Goal: Task Accomplishment & Management: Complete application form

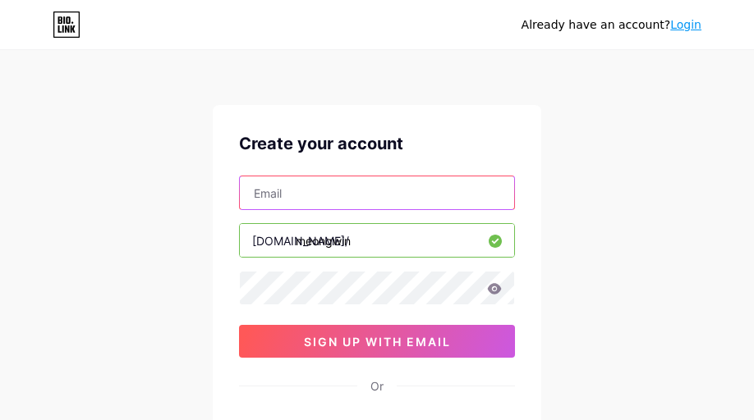
click at [397, 196] on input "text" at bounding box center [377, 192] width 274 height 33
paste input "[URL][DOMAIN_NAME]"
type input "[URL][DOMAIN_NAME]"
type input "h"
type input "[EMAIL_ADDRESS][DOMAIN_NAME]"
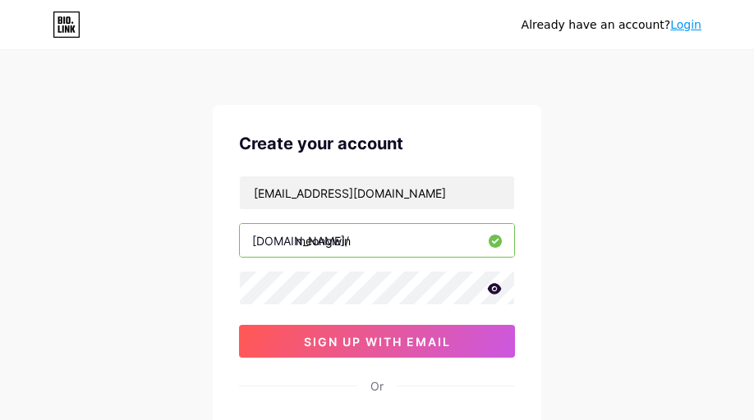
click at [387, 360] on div "Create your account [EMAIL_ADDRESS][DOMAIN_NAME] [DOMAIN_NAME]/ meongwin 0cAFcW…" at bounding box center [377, 315] width 328 height 421
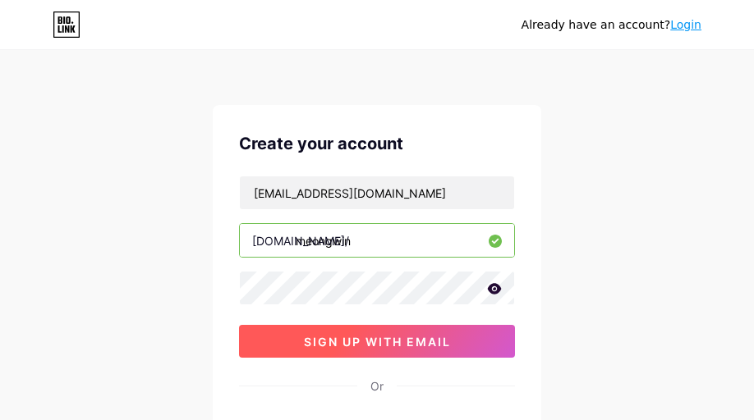
click at [391, 352] on button "sign up with email" at bounding box center [377, 341] width 276 height 33
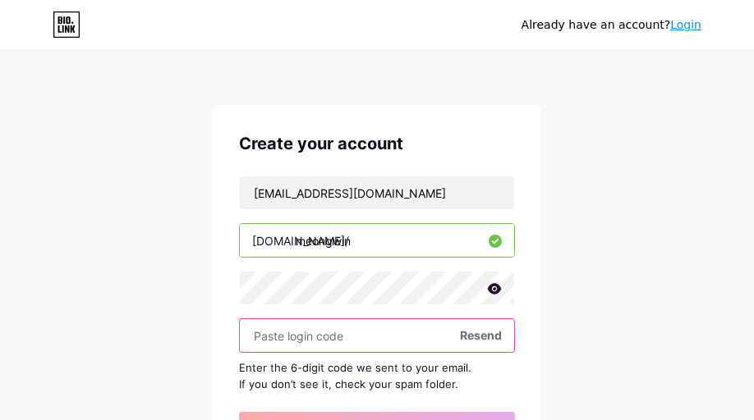
click at [329, 341] on input "text" at bounding box center [377, 335] width 274 height 33
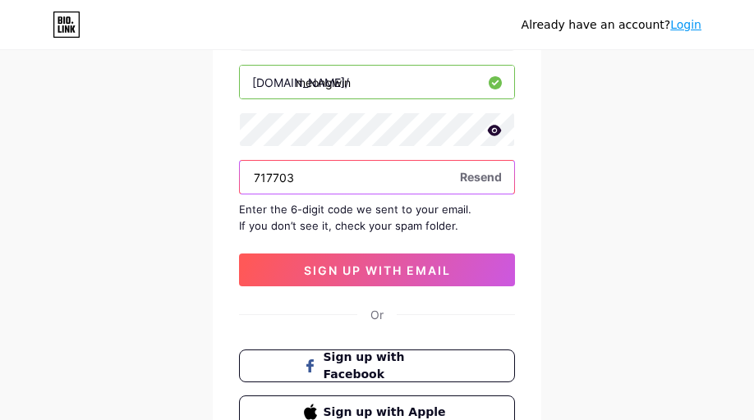
scroll to position [164, 0]
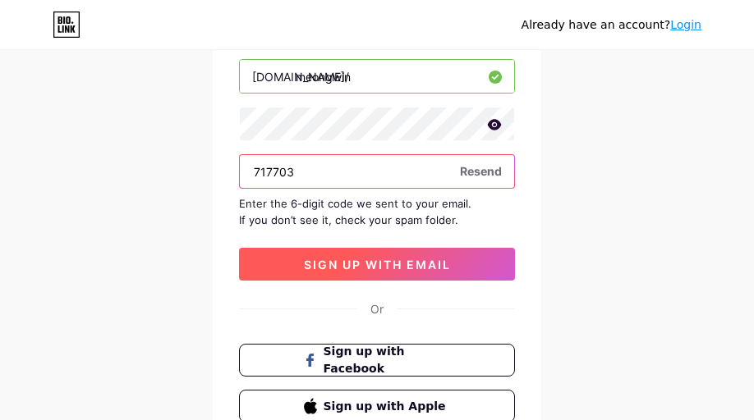
type input "717703"
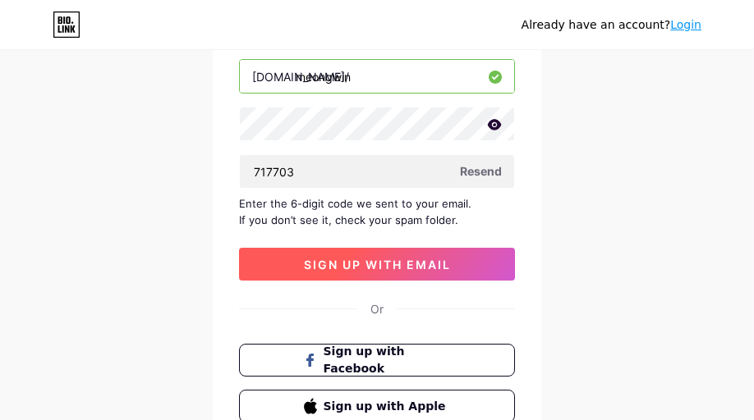
click at [434, 272] on button "sign up with email" at bounding box center [377, 264] width 276 height 33
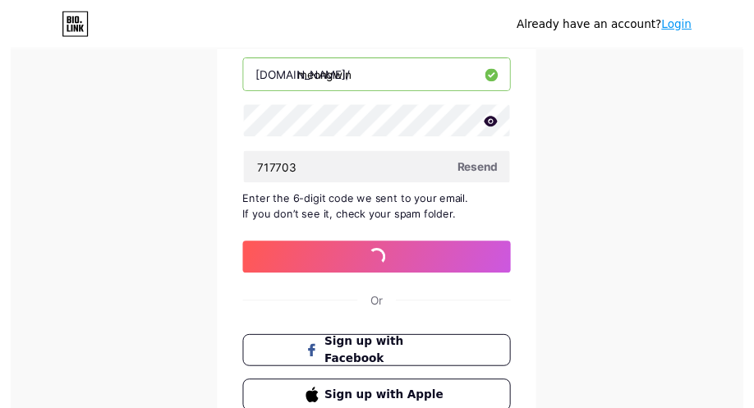
scroll to position [0, 0]
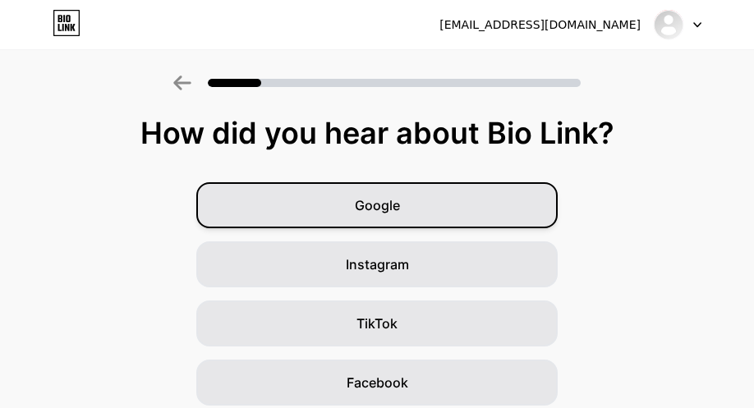
click at [476, 200] on div "Google" at bounding box center [376, 205] width 361 height 46
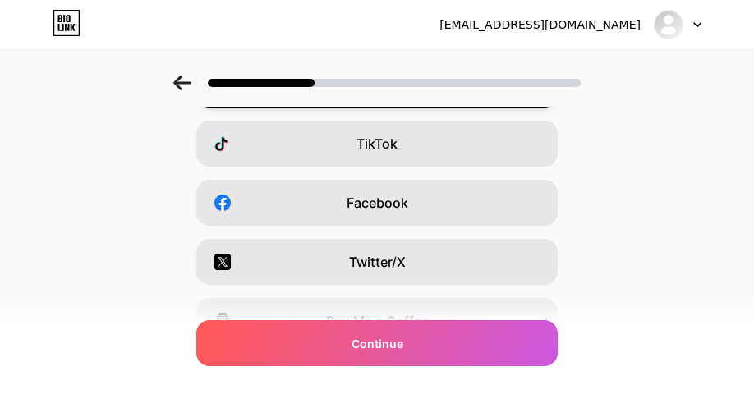
scroll to position [382, 0]
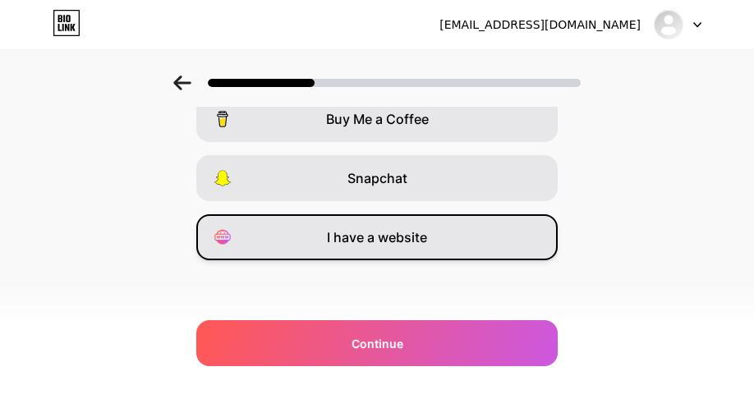
click at [454, 240] on div "I have a website" at bounding box center [376, 237] width 361 height 46
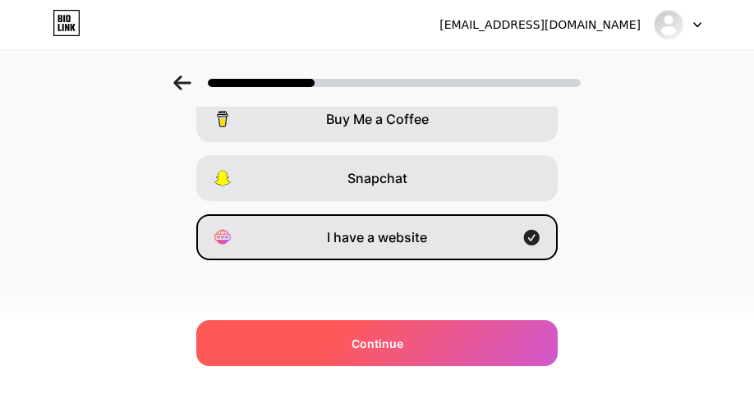
click at [449, 322] on div "Continue" at bounding box center [376, 343] width 361 height 46
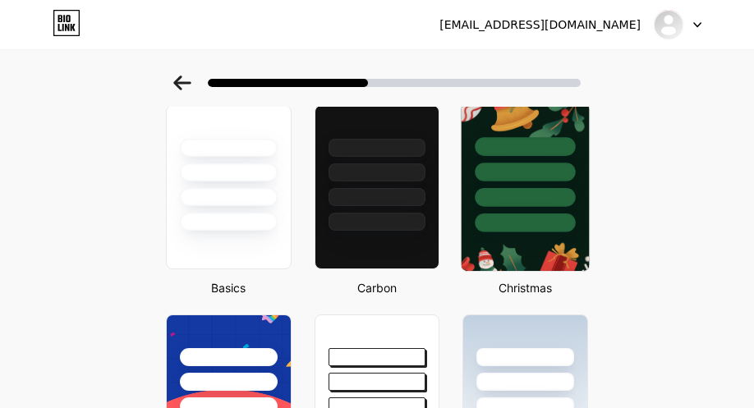
click at [504, 211] on div at bounding box center [524, 167] width 127 height 129
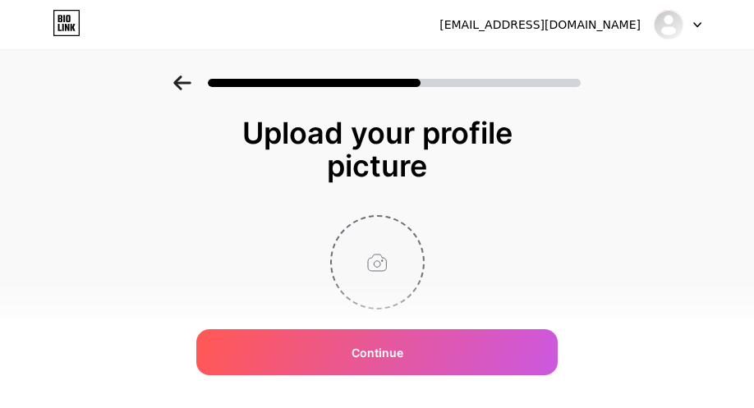
click at [385, 259] on input "file" at bounding box center [377, 262] width 91 height 91
type input "C:\fakepath\favicon.webp"
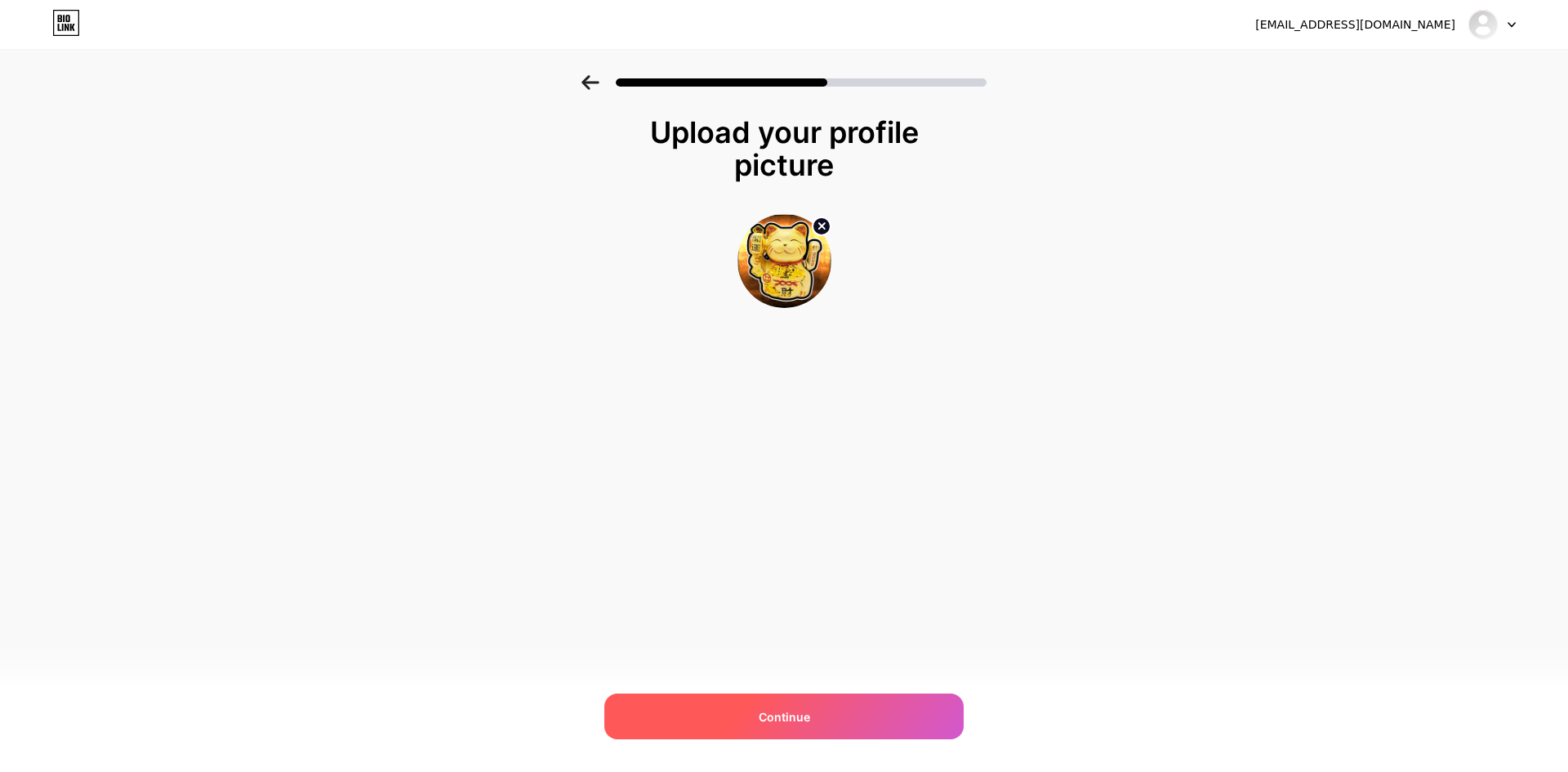
click at [749, 417] on div "Continue" at bounding box center [783, 716] width 359 height 46
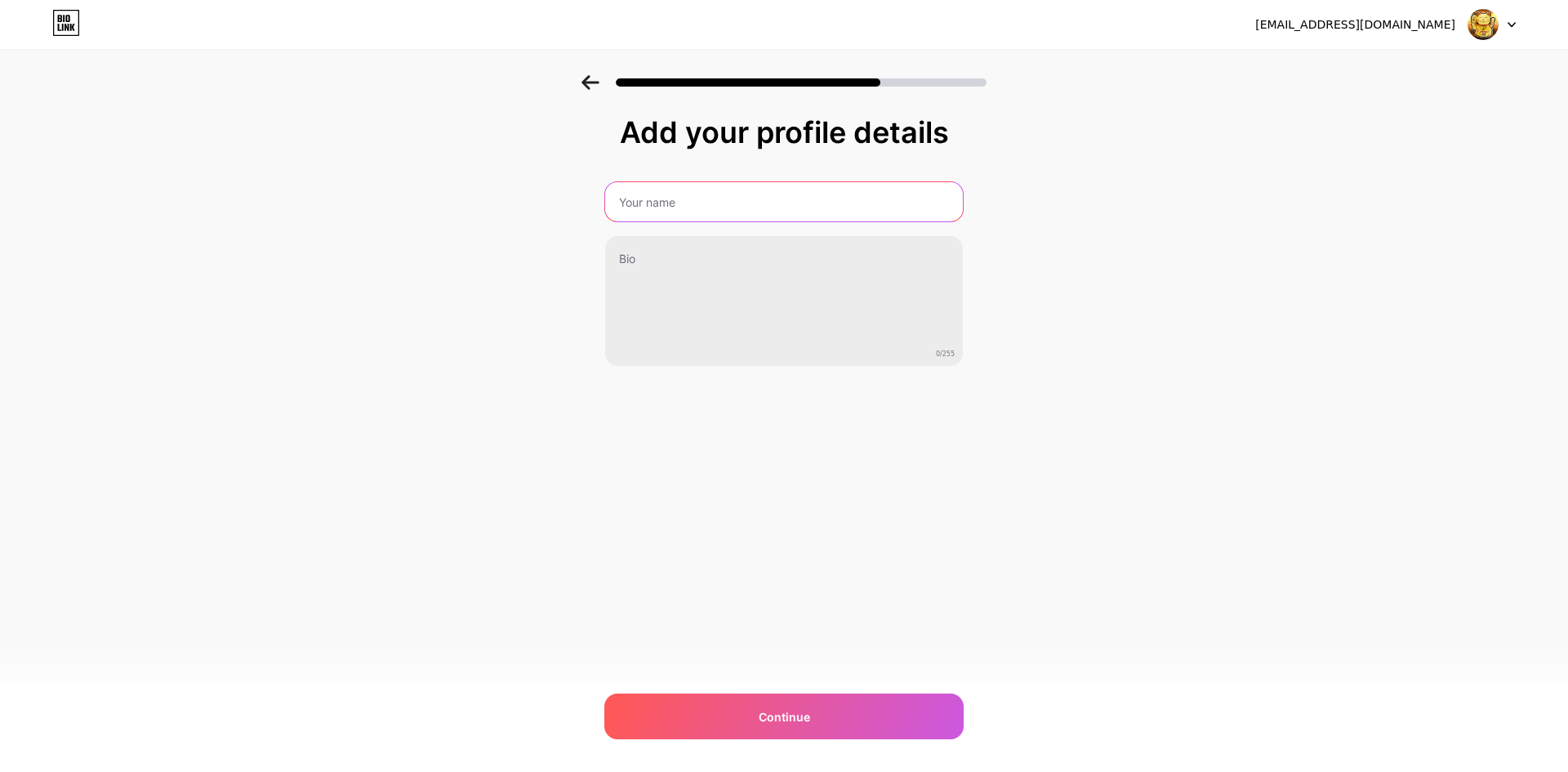
click at [740, 213] on input "text" at bounding box center [784, 201] width 358 height 39
type input "MEONGWIN"
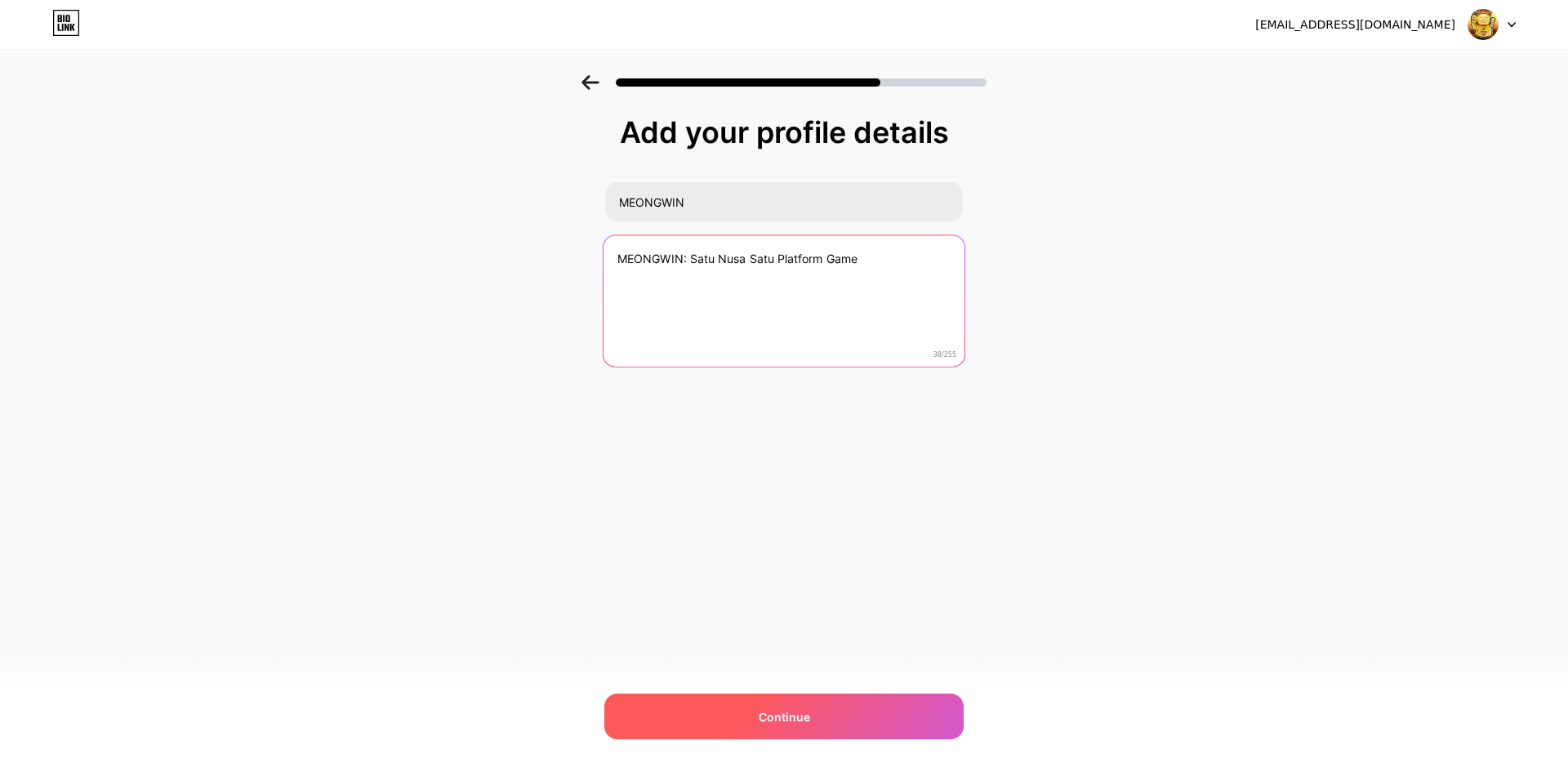
type textarea "MEONGWIN: Satu Nusa Satu Platform Game"
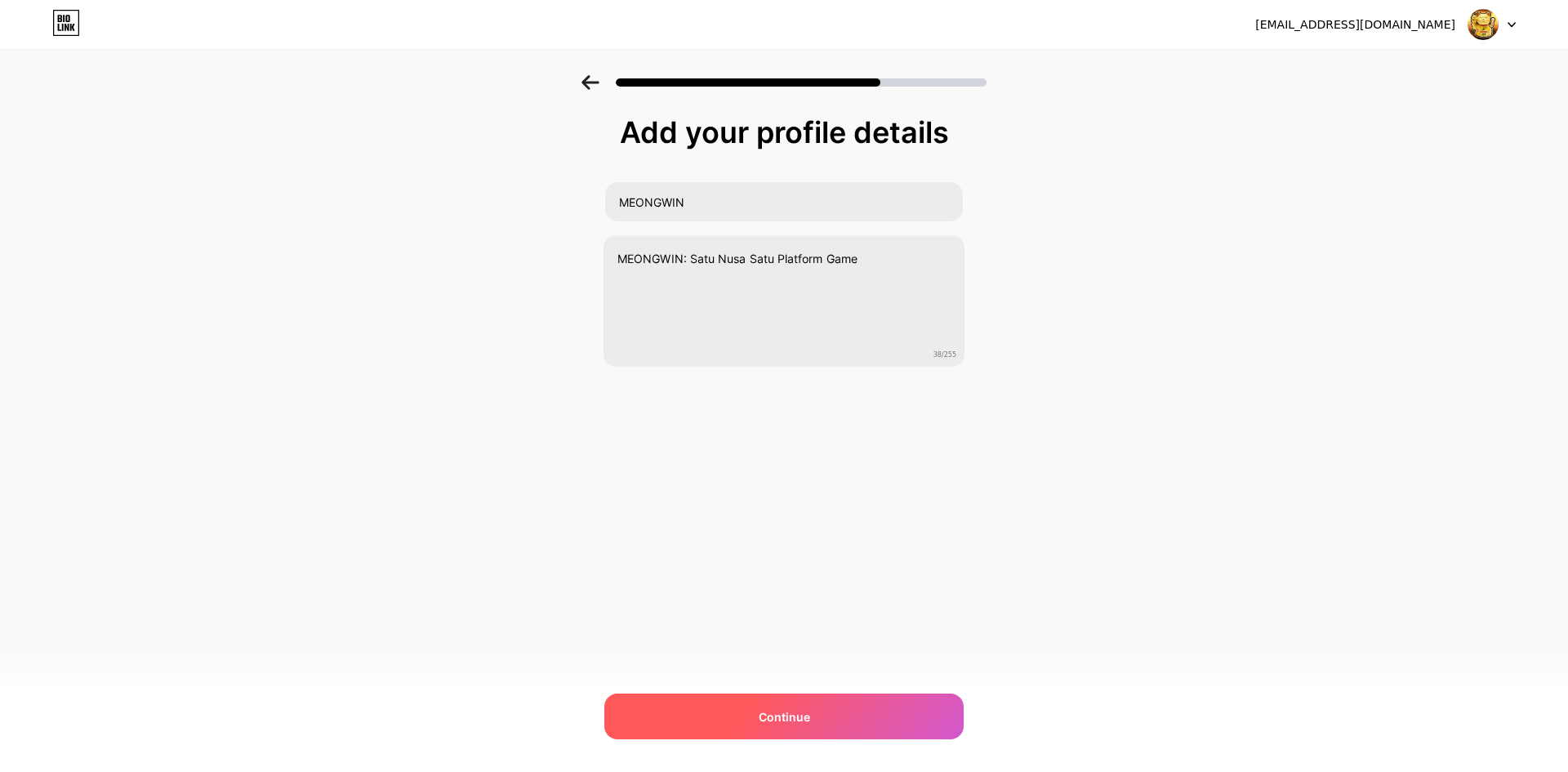
click at [704, 417] on div "Continue" at bounding box center [783, 716] width 359 height 46
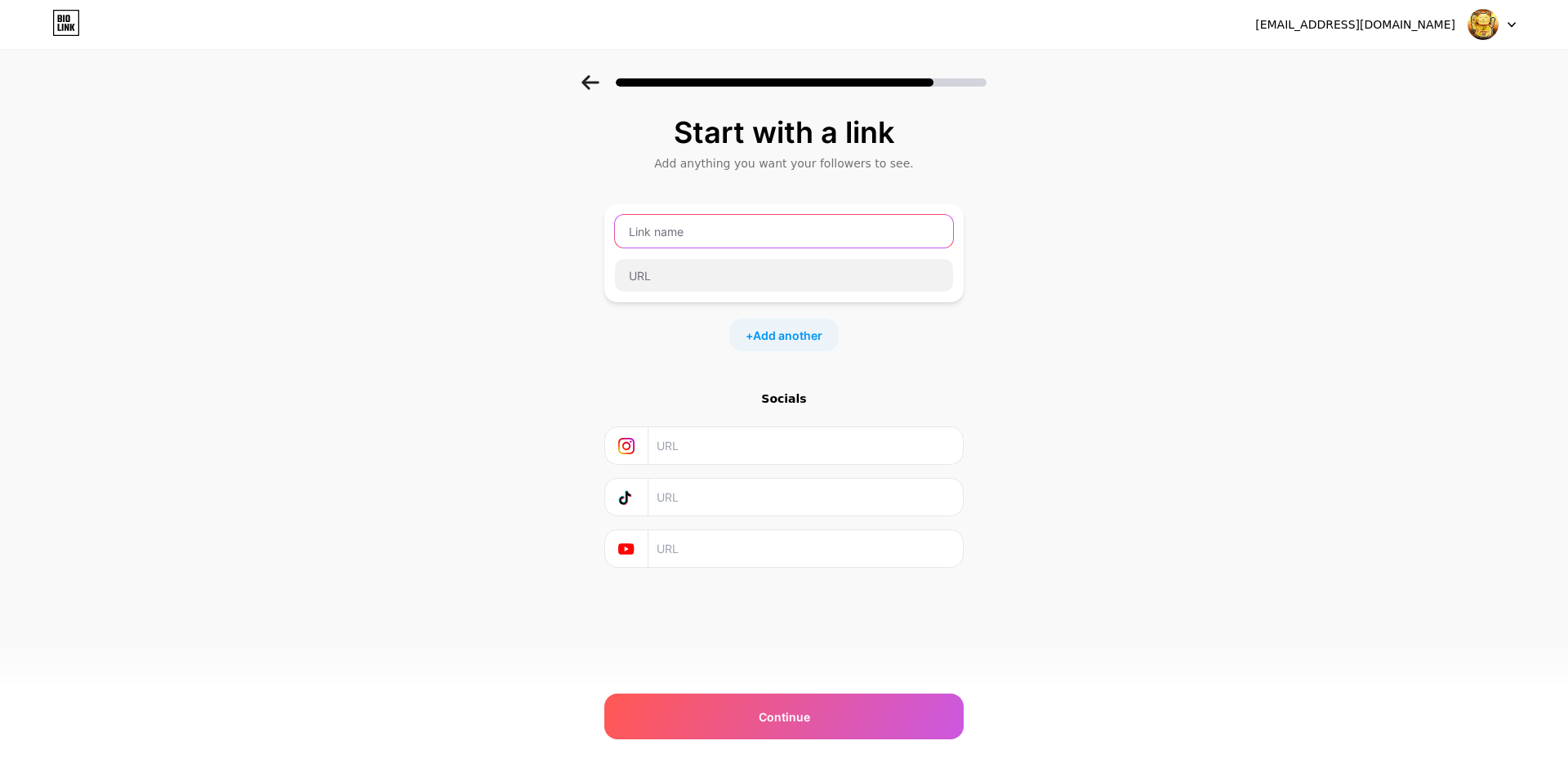
click at [740, 230] on input "text" at bounding box center [784, 231] width 338 height 33
type input "MEONGWIN"
paste input "[URL][DOMAIN_NAME]"
type input "[URL][DOMAIN_NAME]"
click at [749, 327] on span "Add another" at bounding box center [788, 334] width 70 height 17
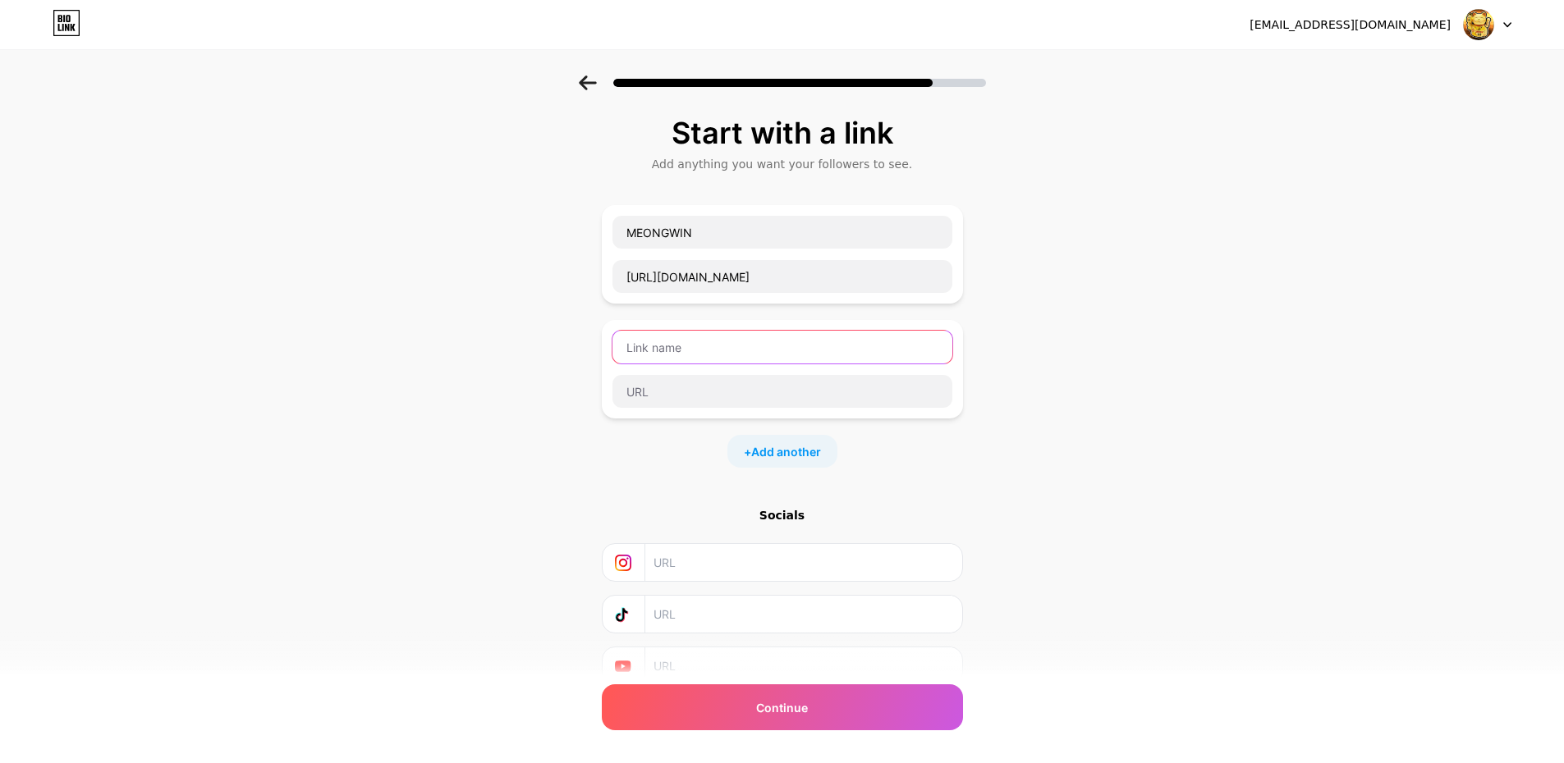
click at [742, 351] on input "text" at bounding box center [782, 347] width 340 height 33
type input "LOGIN MEONGWIN"
type input "[URL][DOMAIN_NAME]"
click at [753, 419] on div "MEONGWIN [URL][DOMAIN_NAME] LOGIN MEONGWIN [URL][DOMAIN_NAME] + Add another" at bounding box center [782, 336] width 361 height 263
click at [753, 419] on span "Add another" at bounding box center [786, 451] width 70 height 17
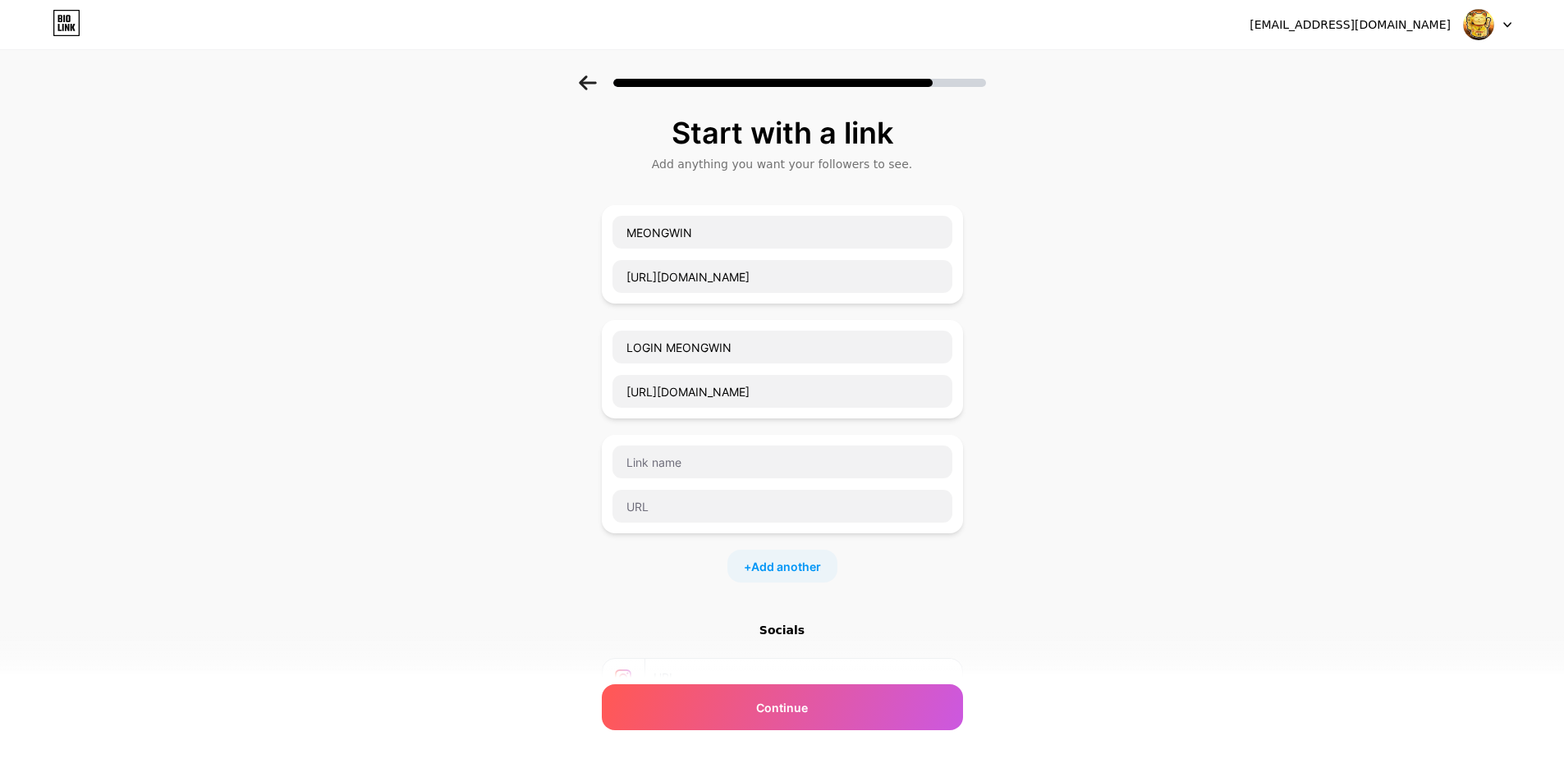
click at [719, 419] on div at bounding box center [782, 484] width 361 height 99
click at [717, 419] on input "text" at bounding box center [782, 462] width 340 height 33
drag, startPoint x: 710, startPoint y: 471, endPoint x: 722, endPoint y: 433, distance: 39.7
click at [717, 419] on input "text" at bounding box center [782, 462] width 340 height 33
type input "DAFTAR MEONGWIN"
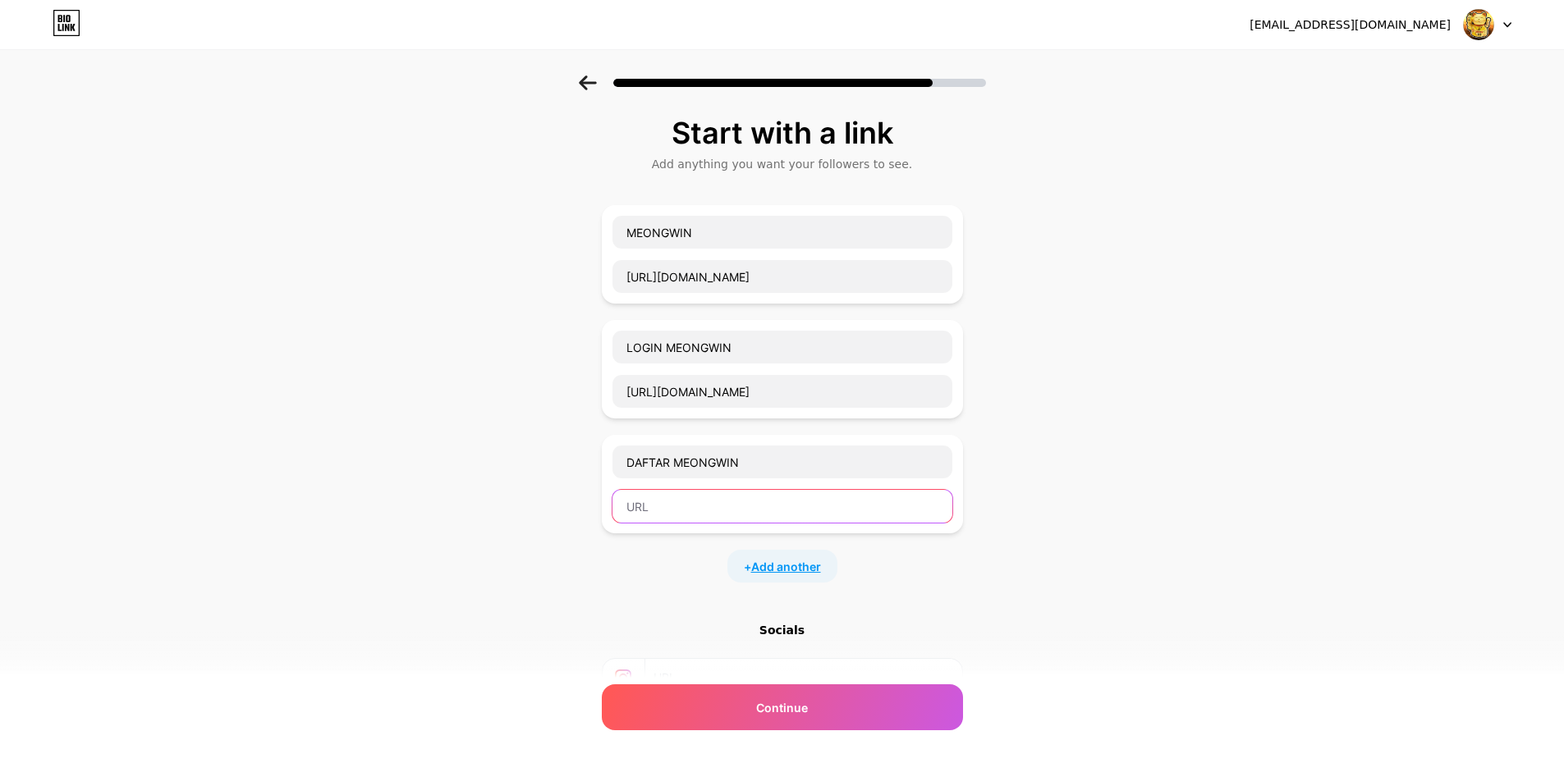
paste input "[URL][DOMAIN_NAME]"
type input "[URL][DOMAIN_NAME]"
click at [753, 419] on span "Add another" at bounding box center [786, 566] width 70 height 17
click at [744, 419] on input "text" at bounding box center [782, 577] width 340 height 33
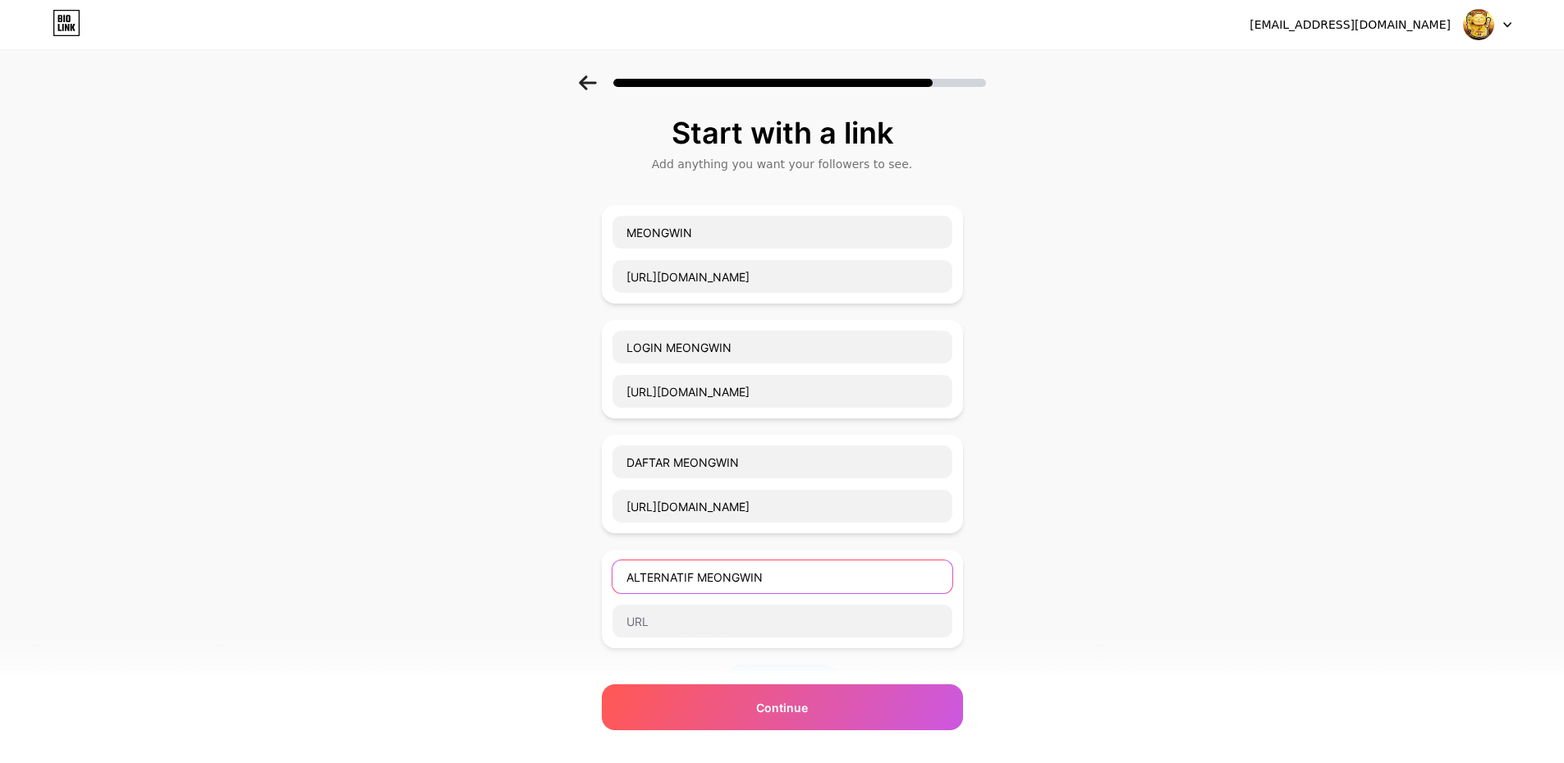
type input "ALTERNATIF MEONGWIN"
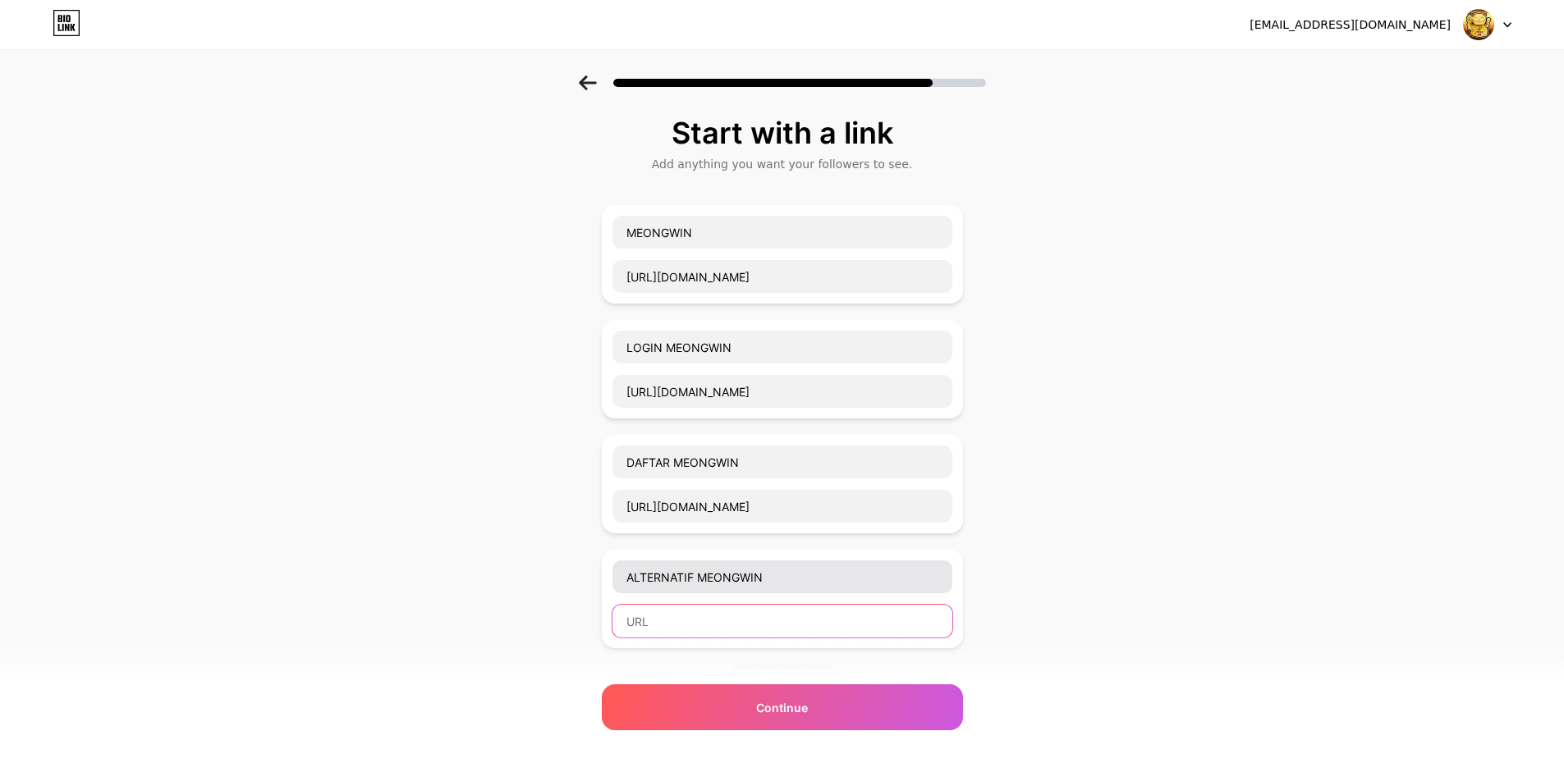
paste input "[URL][DOMAIN_NAME]"
drag, startPoint x: 770, startPoint y: 628, endPoint x: 743, endPoint y: 632, distance: 27.4
click at [743, 419] on input "[URL][DOMAIN_NAME]" at bounding box center [782, 621] width 340 height 33
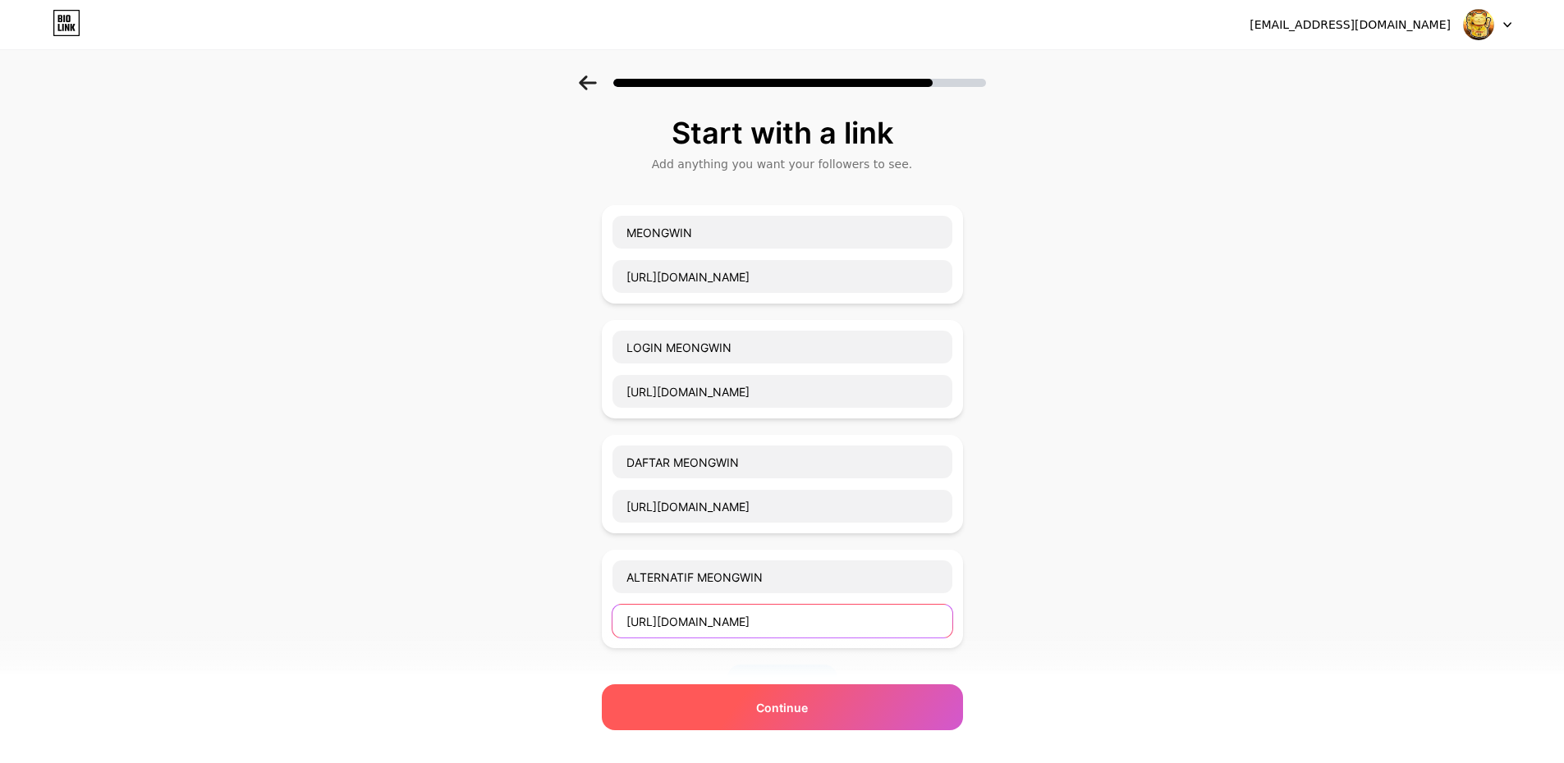
type input "[URL][DOMAIN_NAME]"
click at [753, 419] on span "Continue" at bounding box center [782, 707] width 52 height 17
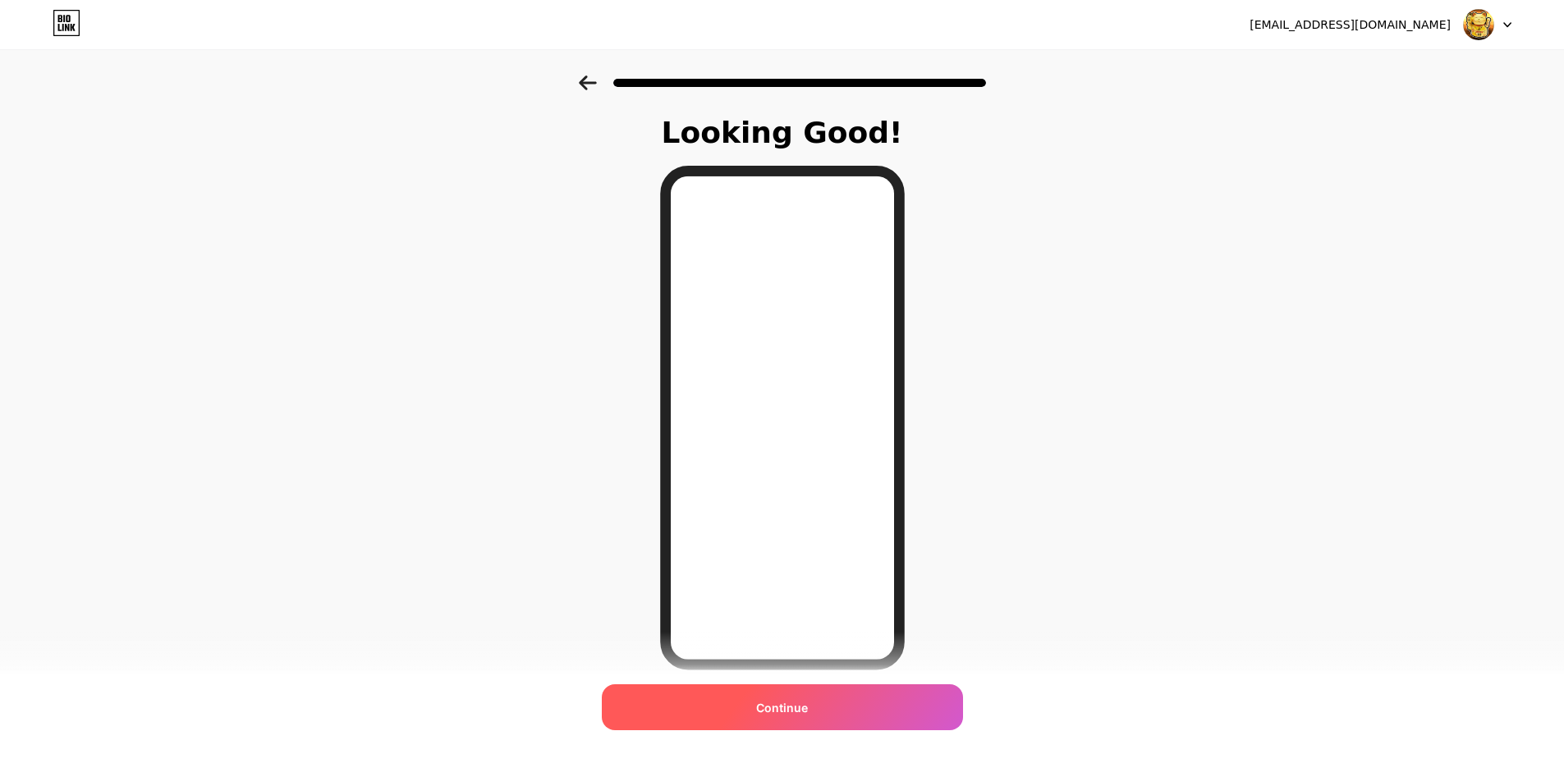
click at [753, 419] on span "Continue" at bounding box center [782, 707] width 52 height 17
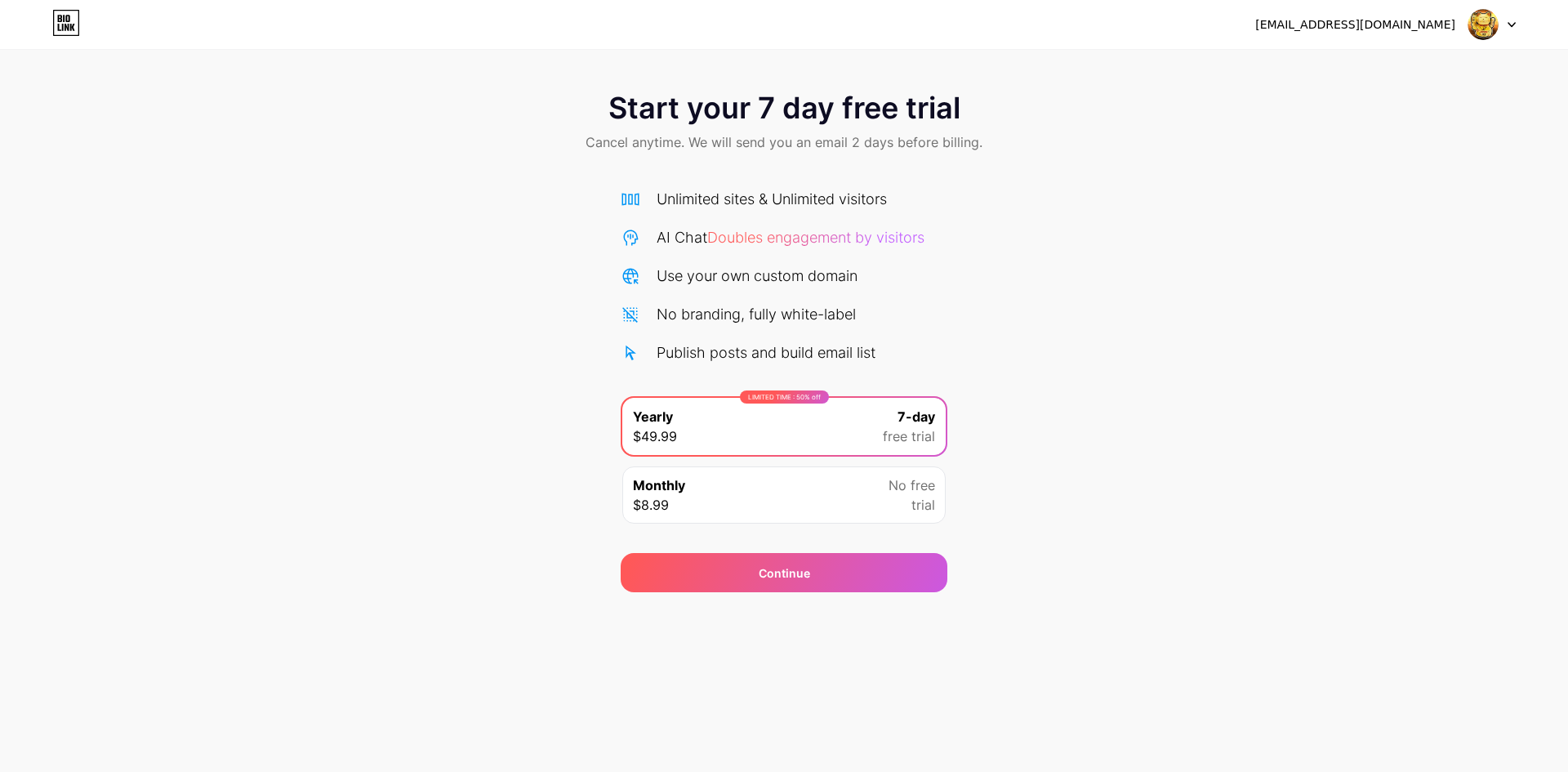
click at [749, 417] on span "No free" at bounding box center [911, 485] width 47 height 20
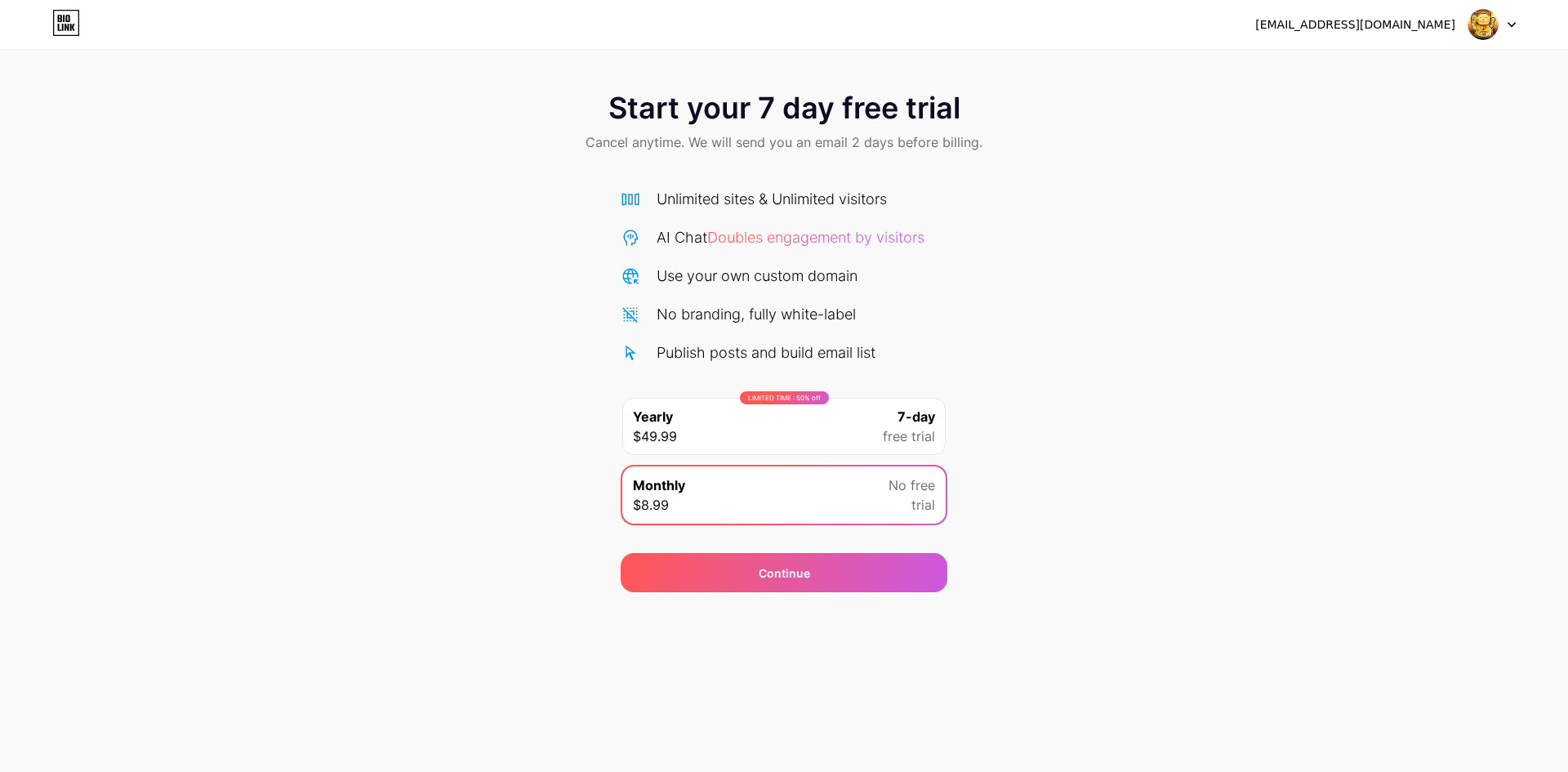
drag, startPoint x: 646, startPoint y: 163, endPoint x: 643, endPoint y: 143, distance: 20.2
click at [635, 151] on div "Start your 7 day free trial Cancel anytime. We will send you an email 2 days be…" at bounding box center [784, 123] width 1568 height 96
drag, startPoint x: 643, startPoint y: 143, endPoint x: 1038, endPoint y: 162, distance: 395.5
click at [749, 151] on span "Cancel anytime. We will send you an email 2 days before billing." at bounding box center [784, 142] width 397 height 20
drag, startPoint x: 1398, startPoint y: 205, endPoint x: 1091, endPoint y: 331, distance: 331.9
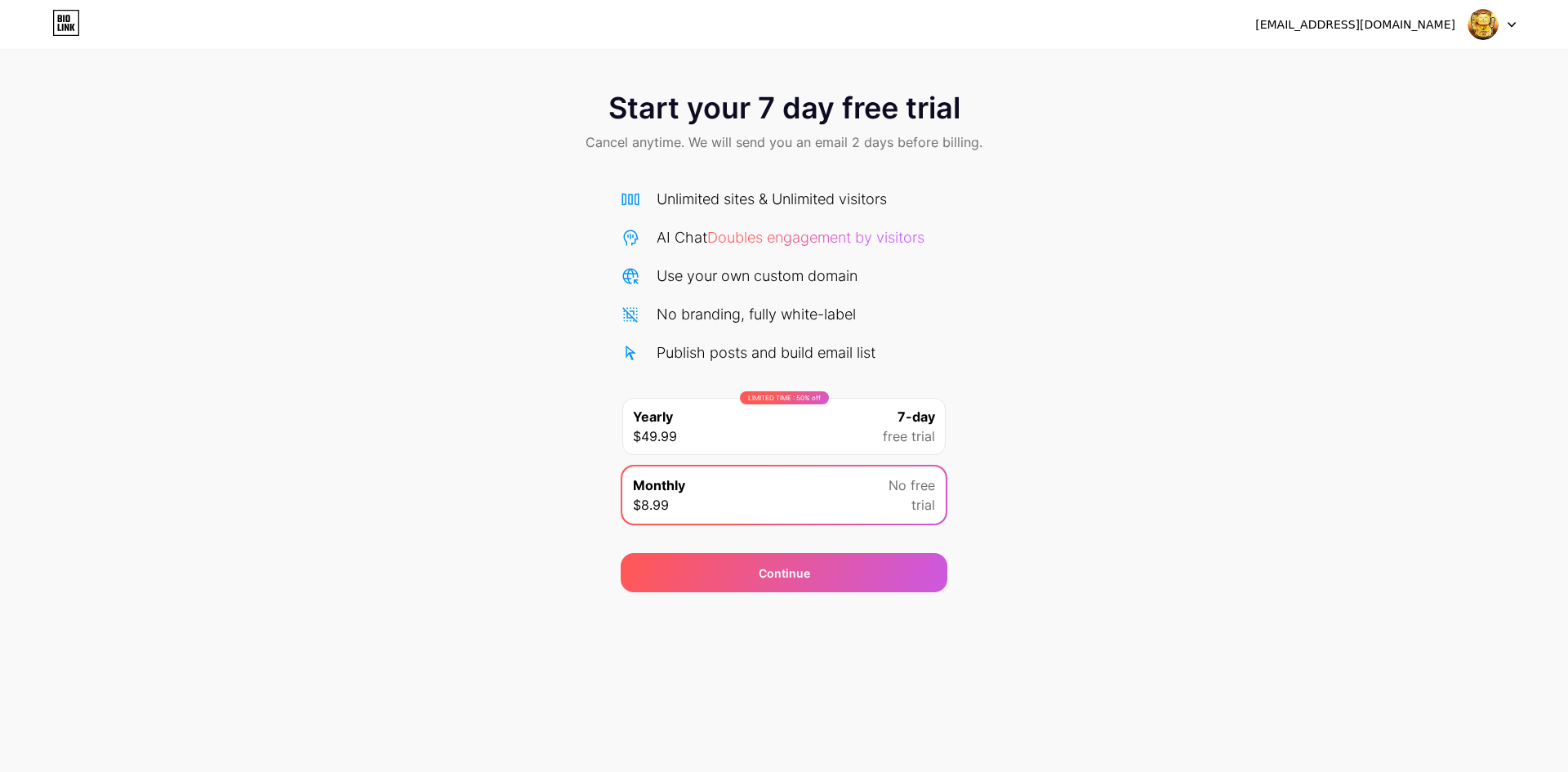
click at [749, 206] on div "Start your 7 day free trial Cancel anytime. We will send you an email 2 days be…" at bounding box center [784, 334] width 1568 height 517
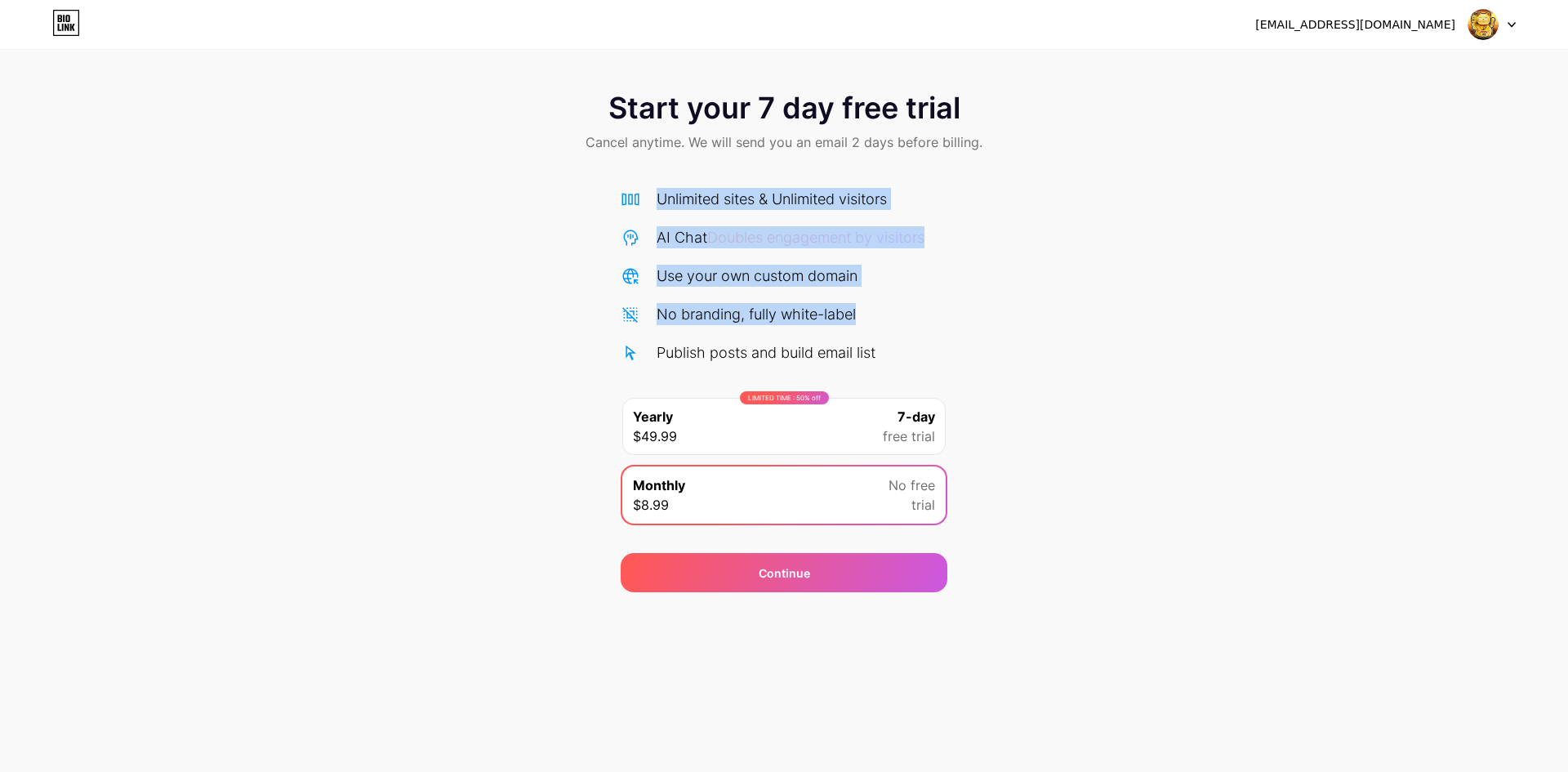
drag, startPoint x: 655, startPoint y: 194, endPoint x: 987, endPoint y: 353, distance: 368.1
click at [749, 349] on div "Start your 7 day free trial Cancel anytime. We will send you an email 2 days be…" at bounding box center [784, 334] width 1568 height 517
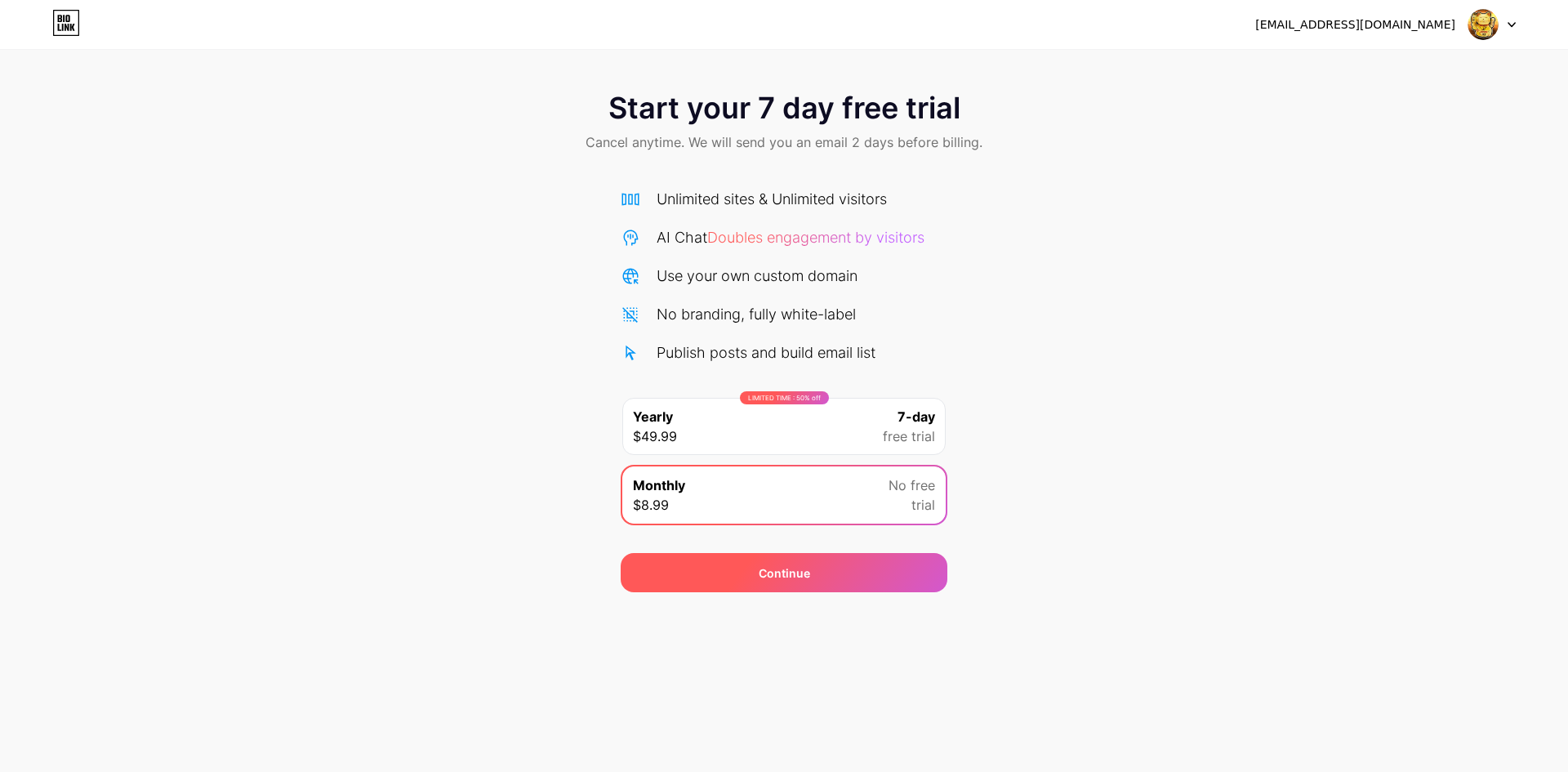
click at [749, 417] on div "Continue" at bounding box center [784, 572] width 326 height 39
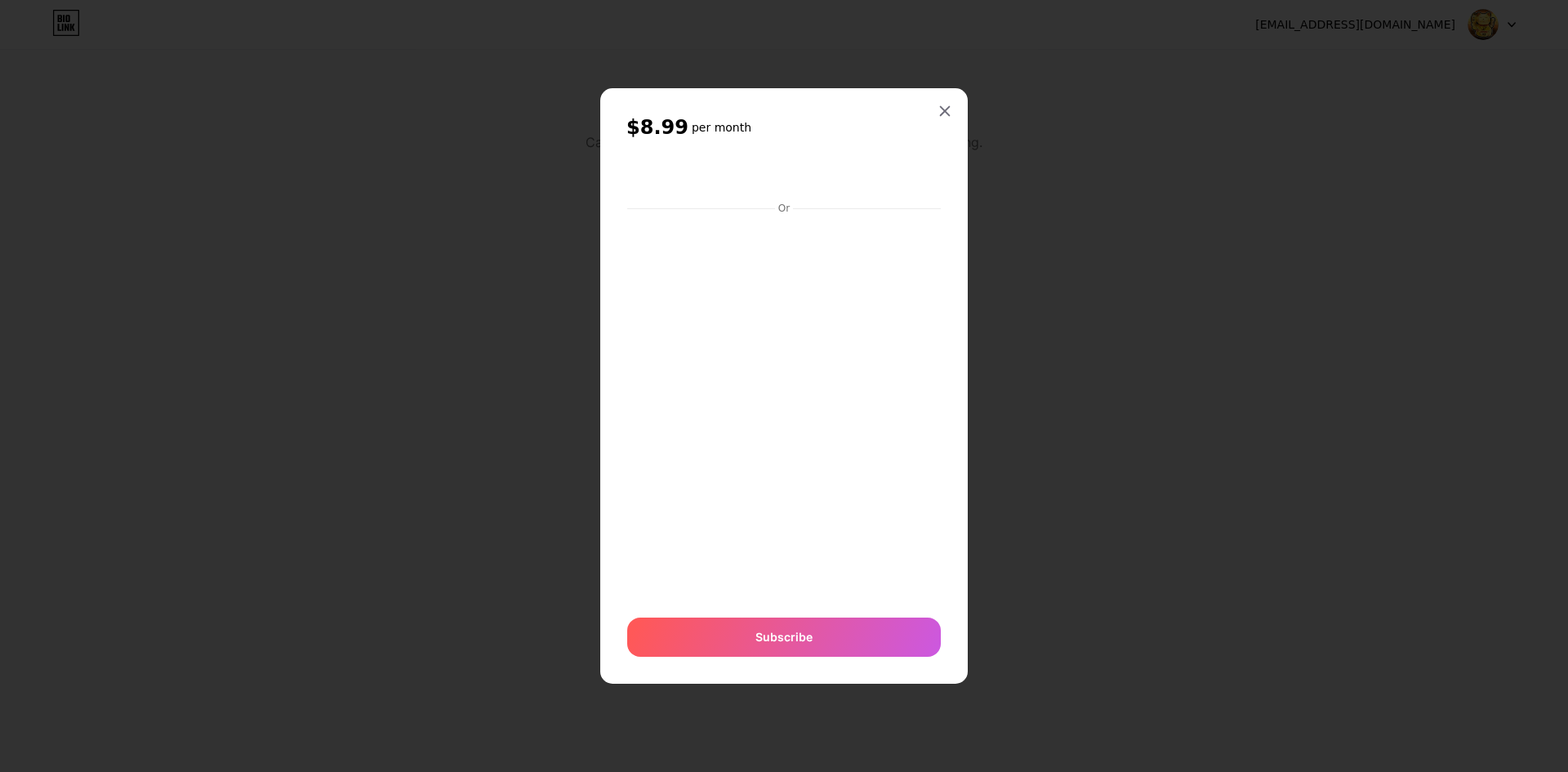
click at [749, 90] on div at bounding box center [784, 386] width 1568 height 772
click at [749, 113] on icon at bounding box center [944, 110] width 13 height 13
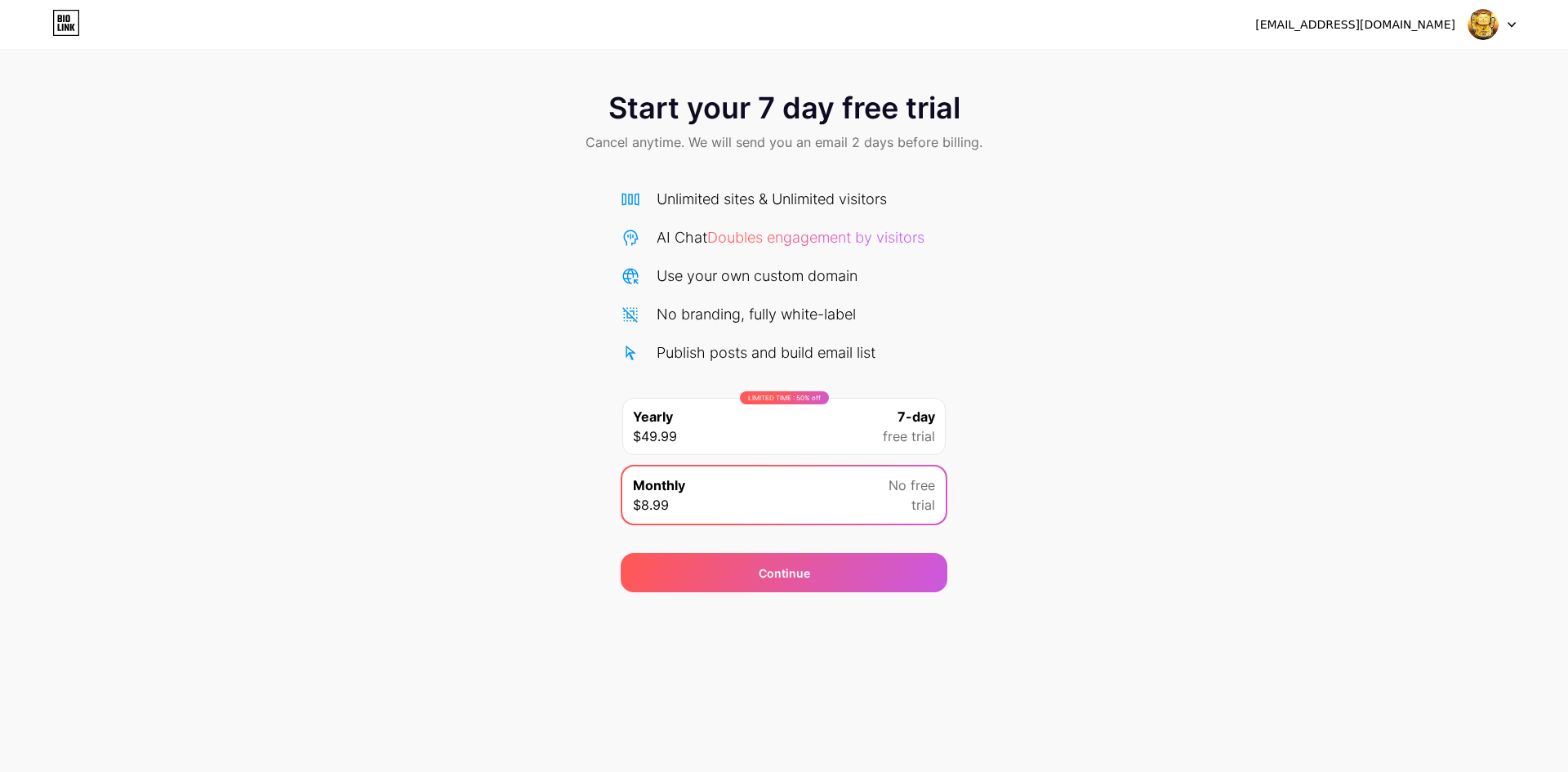
click at [65, 20] on icon at bounding box center [64, 18] width 2 height 7
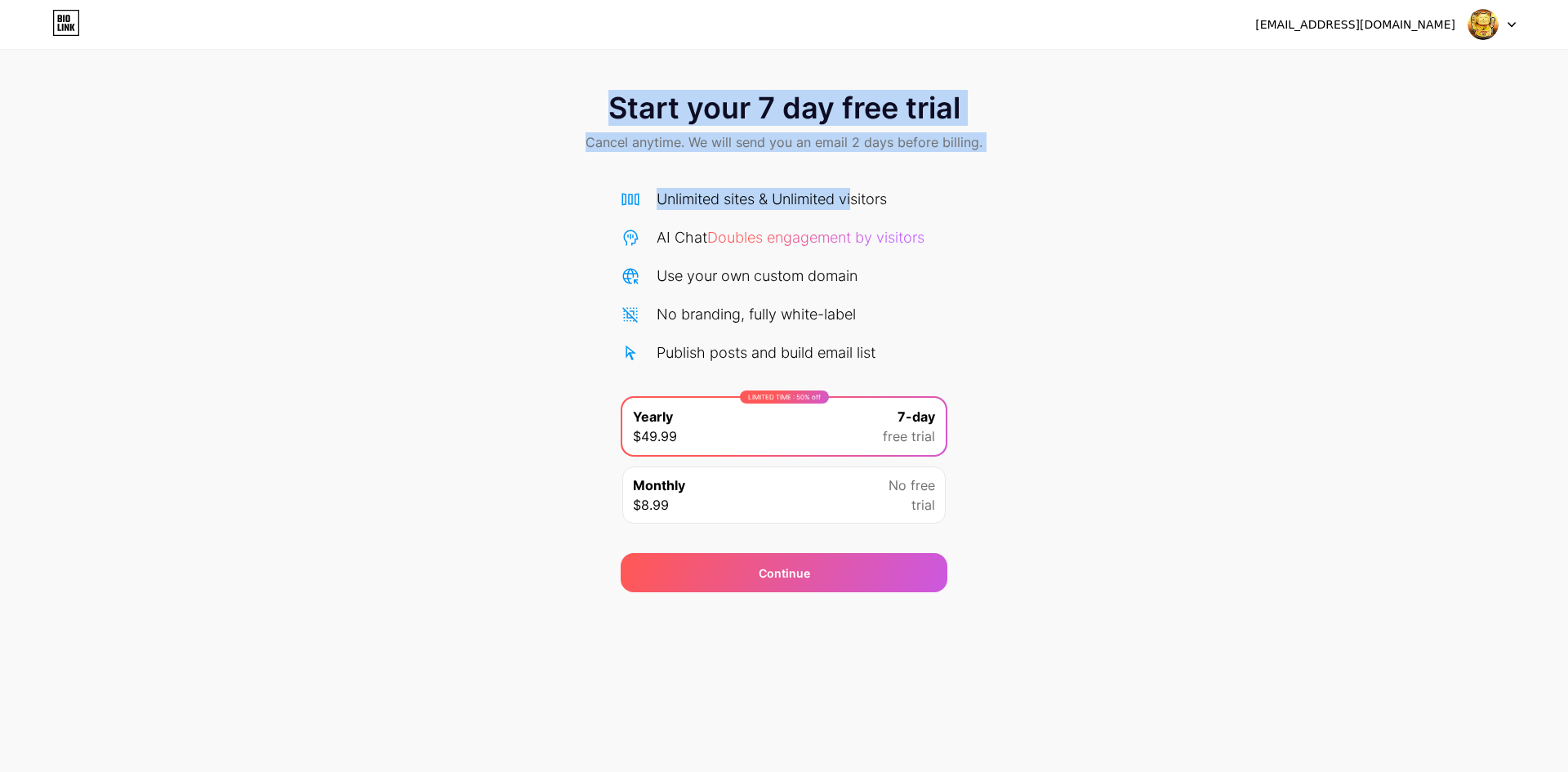
drag, startPoint x: 821, startPoint y: 162, endPoint x: 855, endPoint y: 380, distance: 220.6
click at [749, 226] on div "Start your 7 day free trial Cancel anytime. We will send you an email 2 days be…" at bounding box center [784, 334] width 1568 height 517
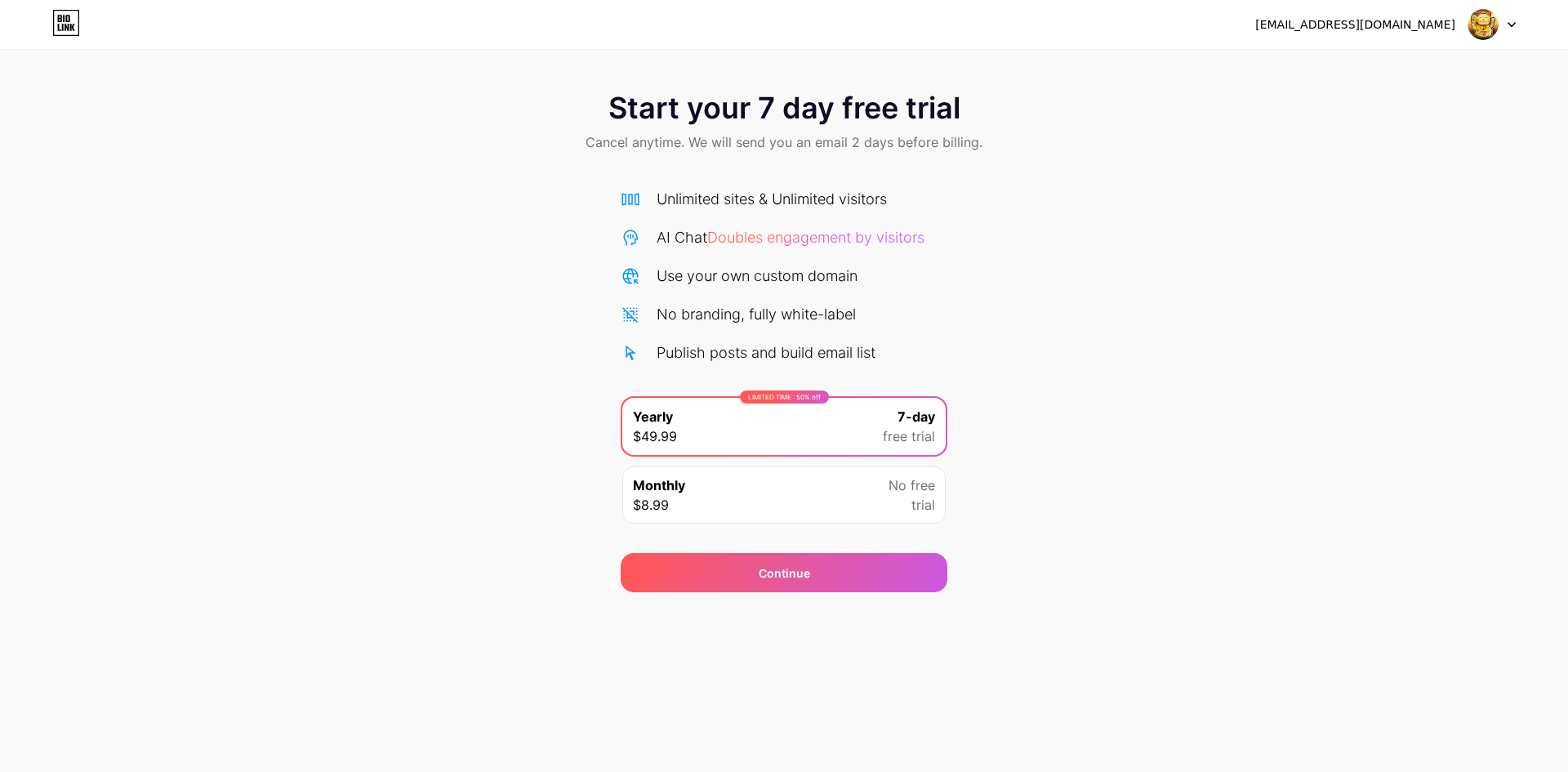
click at [749, 417] on div "LIMITED TIME : 50% off Yearly $49.99 7-day free trial" at bounding box center [784, 426] width 323 height 57
click at [749, 417] on div "Continue" at bounding box center [784, 562] width 326 height 59
click at [749, 417] on div "Continue" at bounding box center [784, 572] width 326 height 39
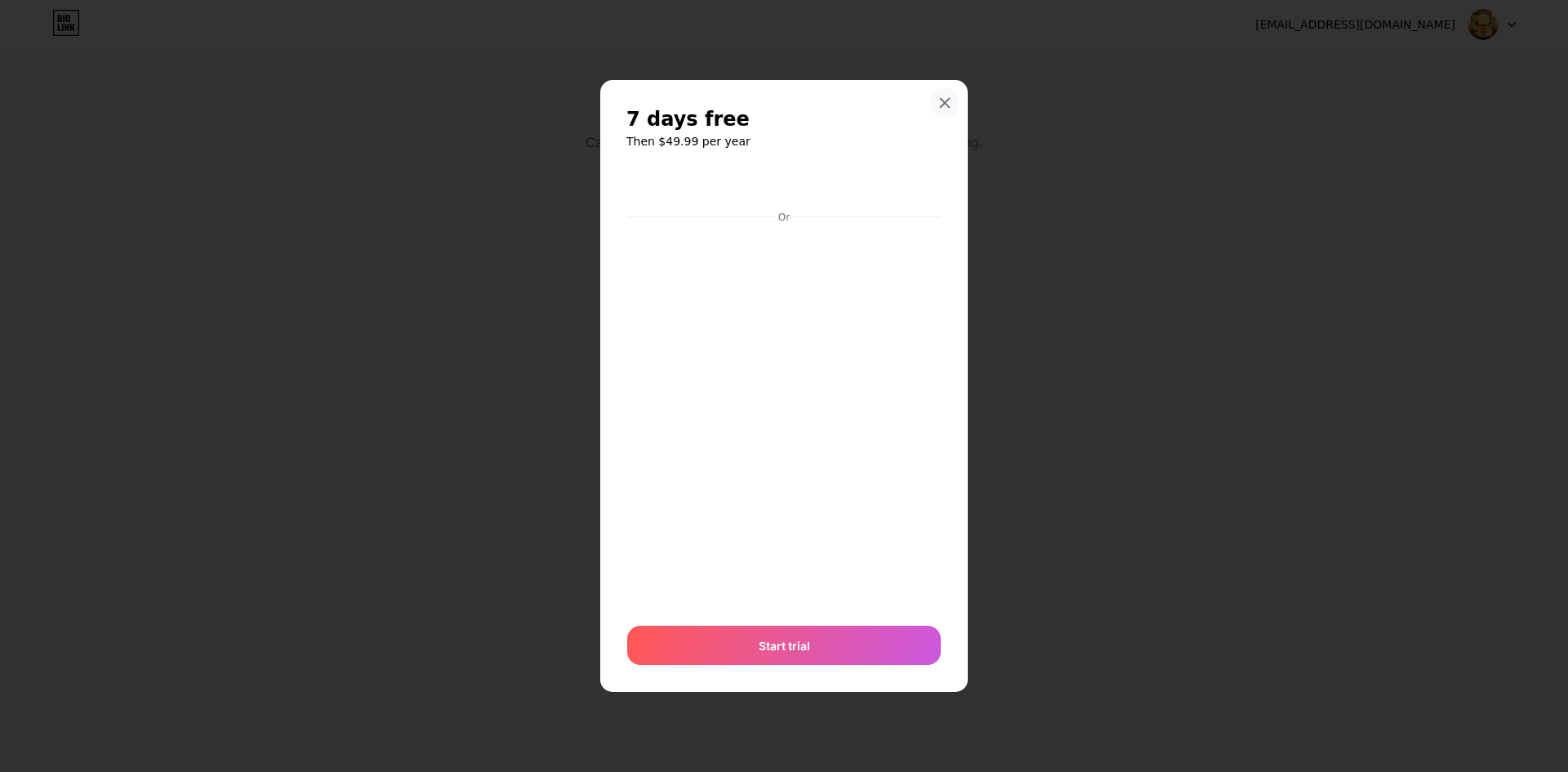
click at [749, 105] on icon at bounding box center [944, 102] width 13 height 13
